Goal: Book appointment/travel/reservation

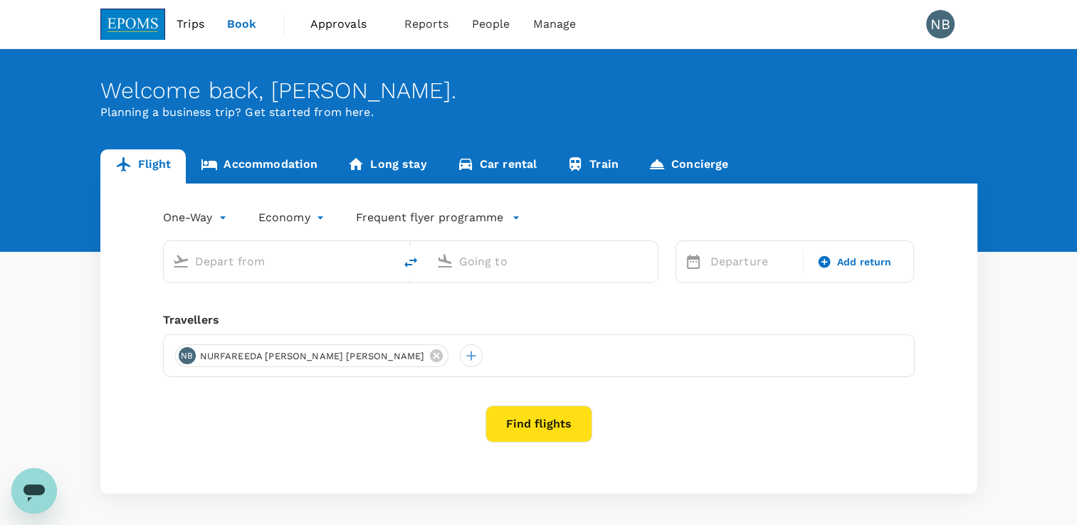
click at [253, 147] on div "Welcome back , NURFAREEDA FAHEEMA . Planning a business trip? Get started from …" at bounding box center [538, 150] width 1077 height 203
click at [258, 155] on link "Accommodation" at bounding box center [259, 166] width 147 height 34
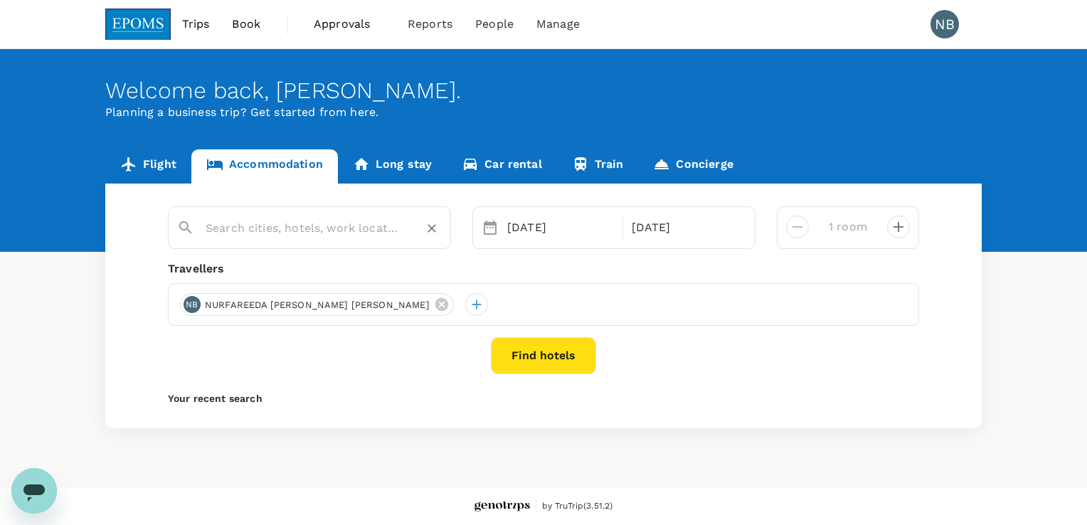
click at [359, 232] on input "text" at bounding box center [304, 228] width 196 height 22
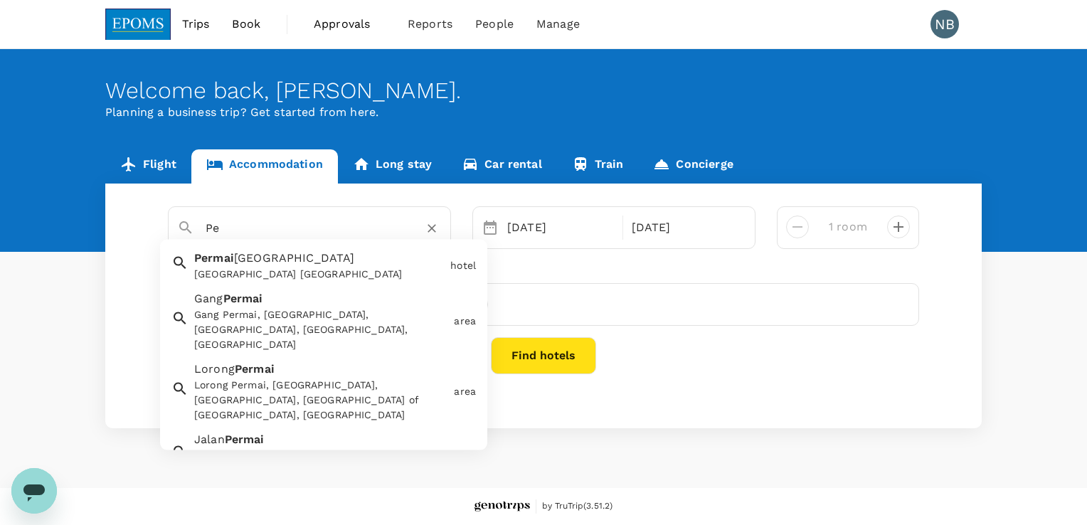
type input "P"
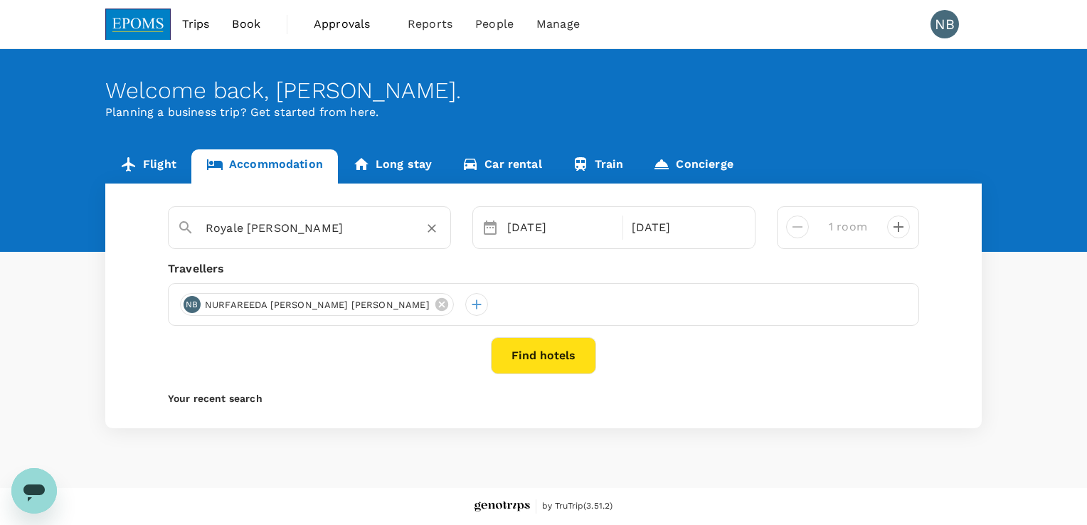
type input "Royale Chulan Damansara"
click at [525, 344] on button "Find hotels" at bounding box center [543, 355] width 105 height 37
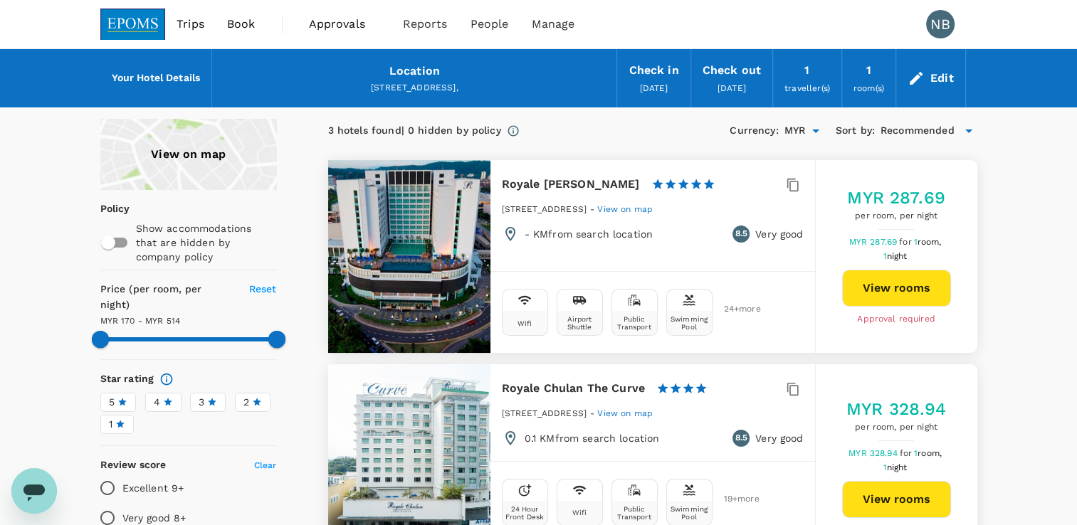
type input "513.83"
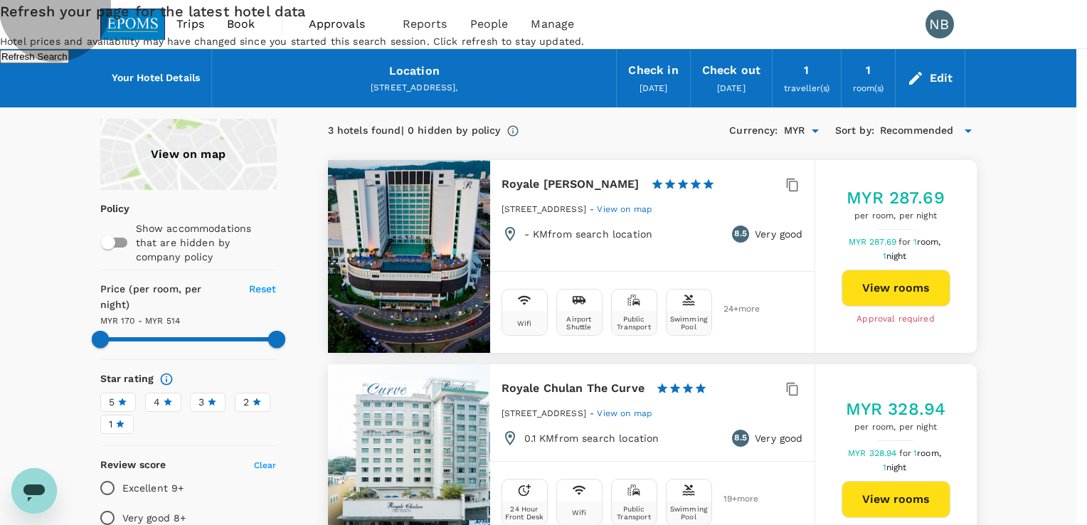
click at [69, 63] on button "Refresh Search" at bounding box center [34, 57] width 69 height 14
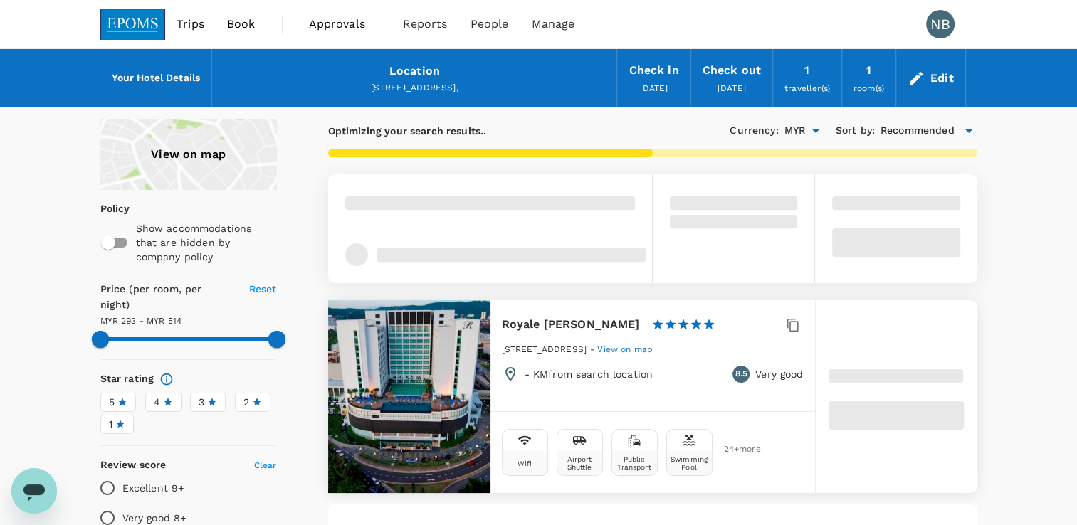
type input "333.89"
type input "169.89"
type input "333.89"
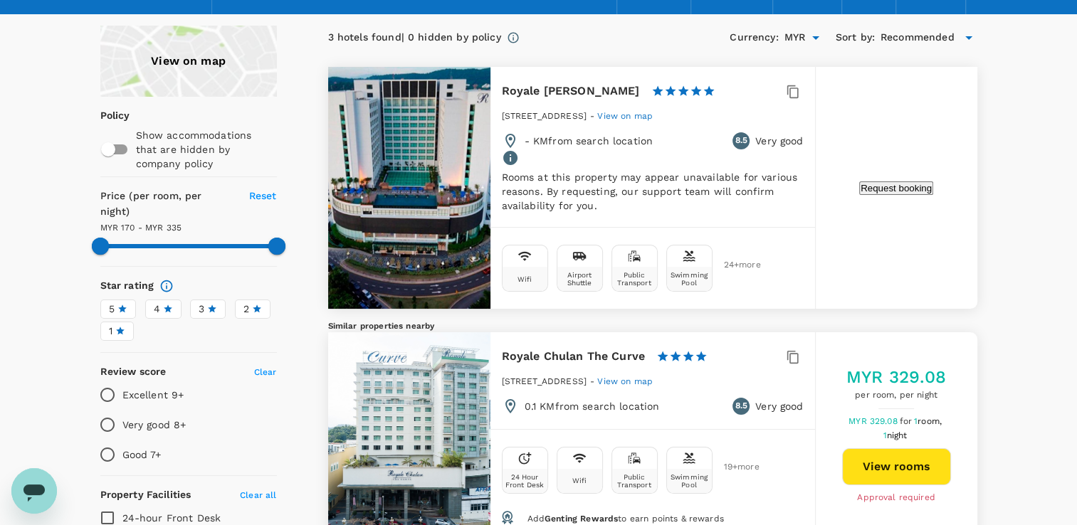
scroll to position [142, 0]
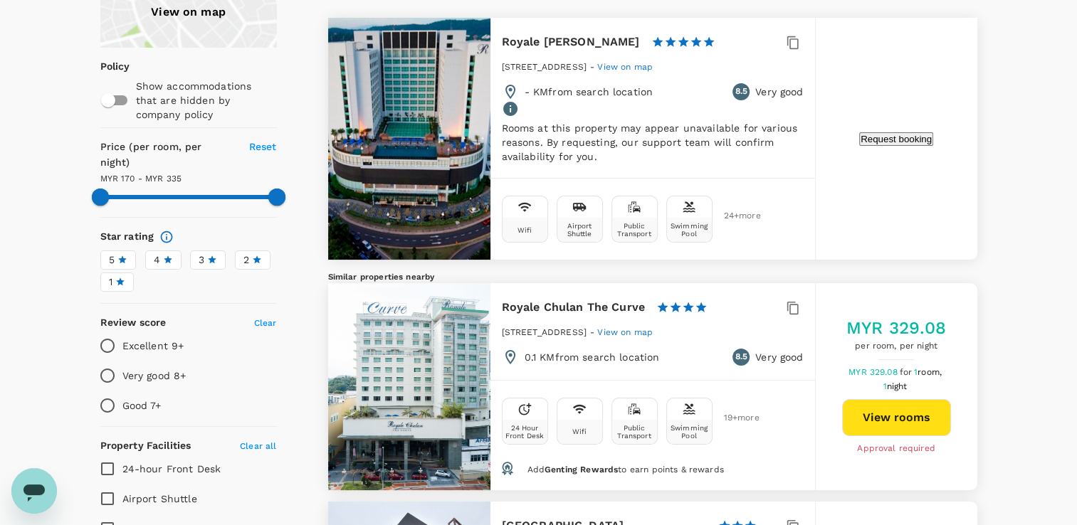
click at [1005, 172] on div "View on map Policy Show accommodations that are hidden by company policy Price …" at bounding box center [538, 474] width 1077 height 995
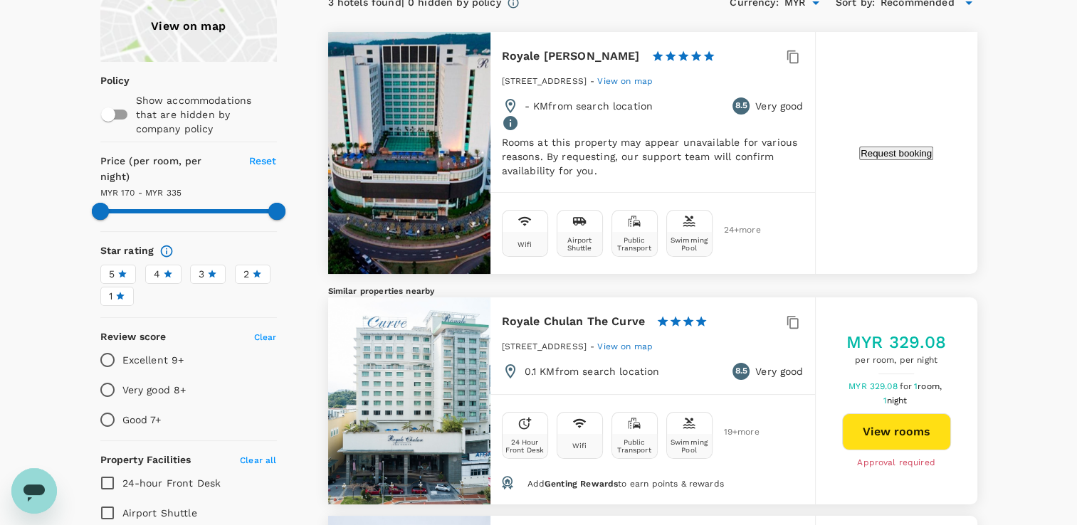
scroll to position [0, 0]
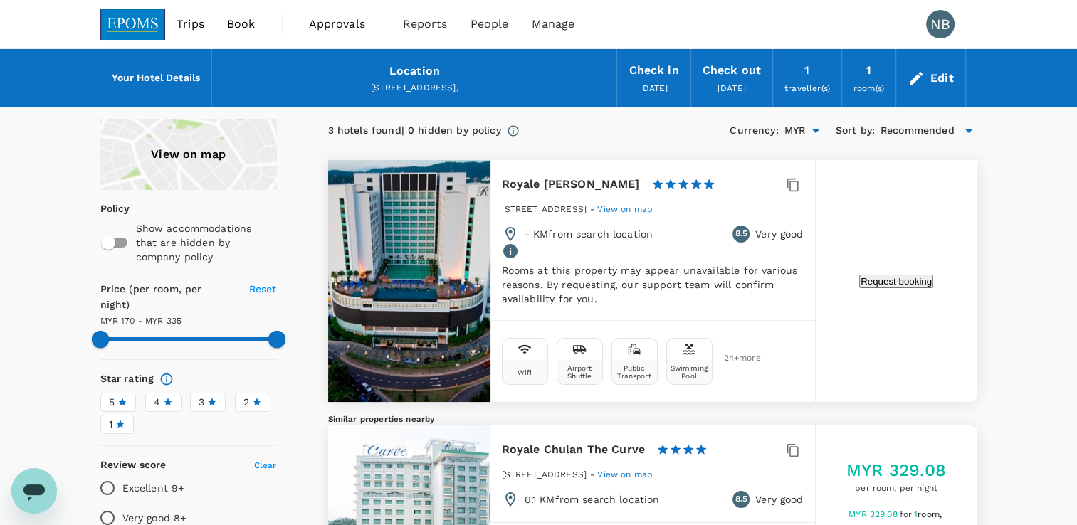
click at [411, 73] on div "Location" at bounding box center [414, 71] width 51 height 20
click at [115, 73] on h6 "Your Hotel Details" at bounding box center [156, 78] width 89 height 16
click at [166, 80] on h6 "Your Hotel Details" at bounding box center [156, 78] width 89 height 16
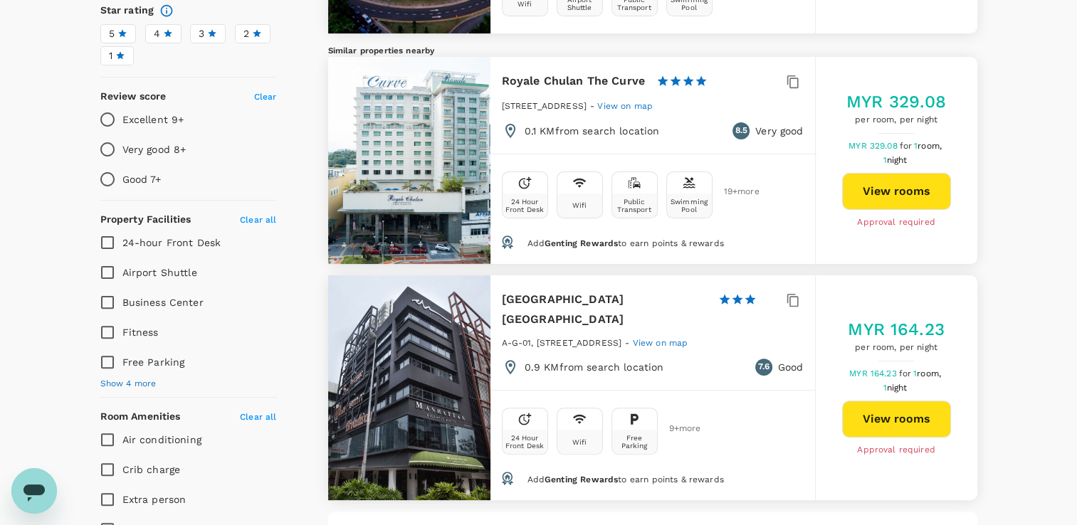
scroll to position [233, 0]
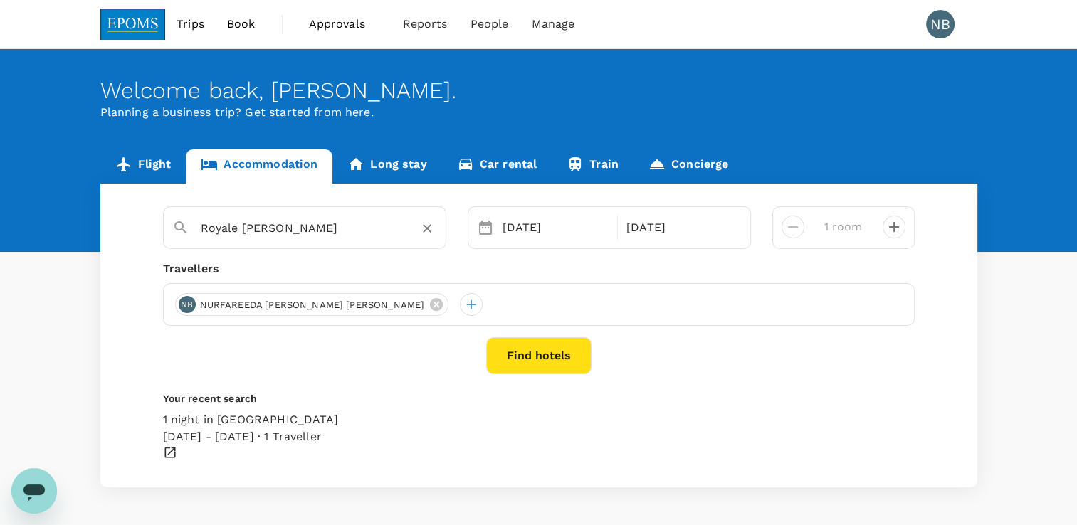
click at [324, 236] on input "Royale Chulan Damansara" at bounding box center [299, 228] width 196 height 22
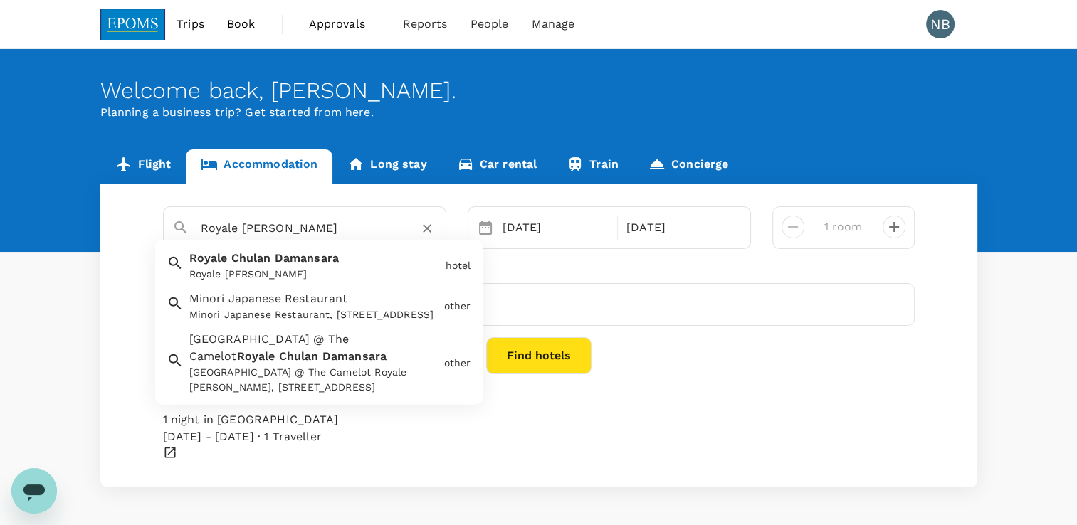
click at [429, 232] on icon "Clear" at bounding box center [427, 228] width 14 height 14
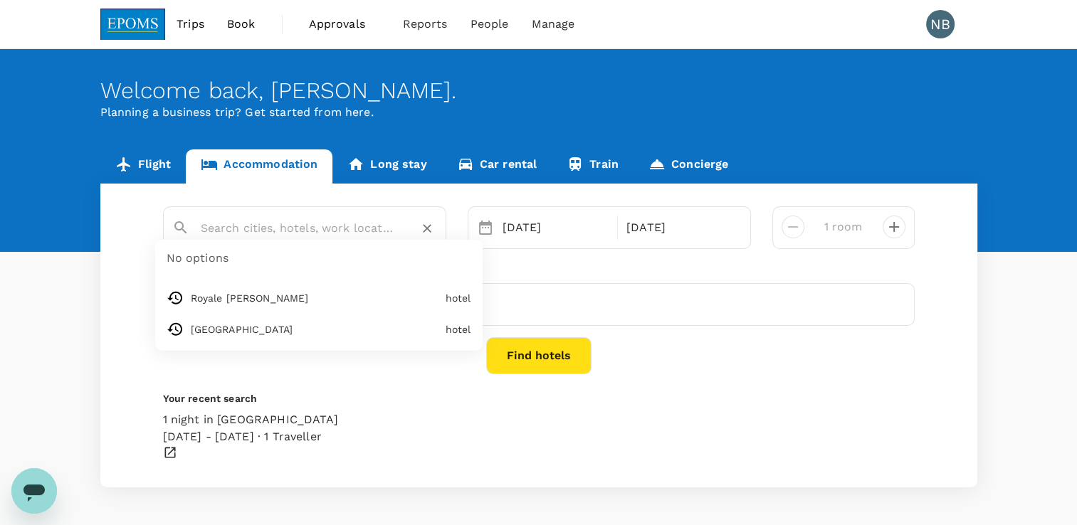
click at [344, 223] on input "text" at bounding box center [299, 228] width 196 height 22
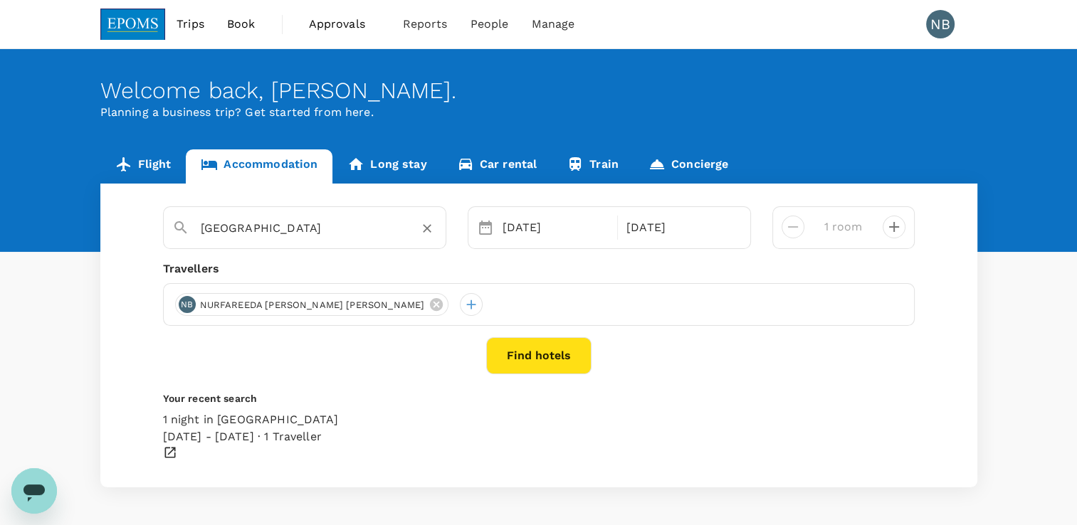
type input "Maya Hotel"
click at [517, 355] on button "Find hotels" at bounding box center [538, 355] width 105 height 37
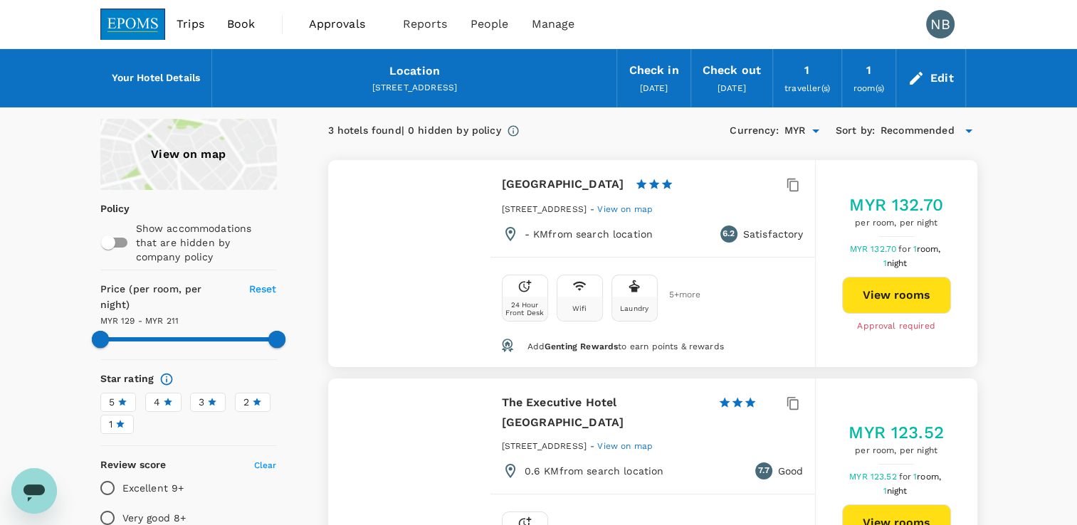
type input "210.18"
